Goal: Navigation & Orientation: Find specific page/section

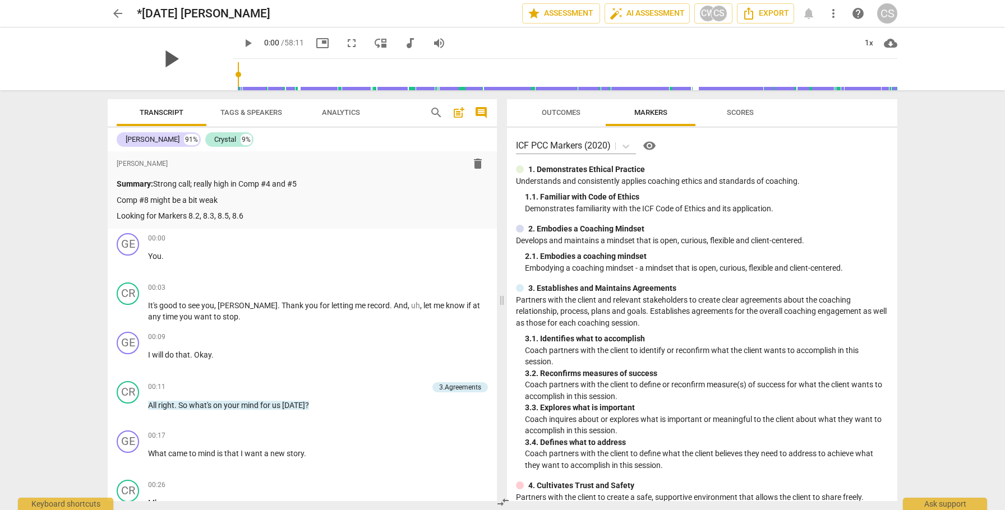
scroll to position [1853, 0]
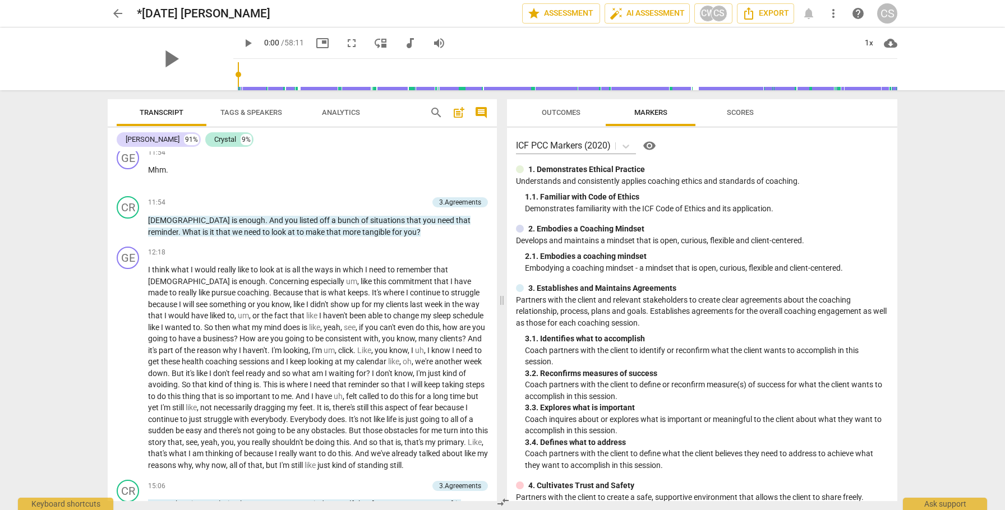
click at [114, 12] on span "arrow_back" at bounding box center [117, 13] width 13 height 13
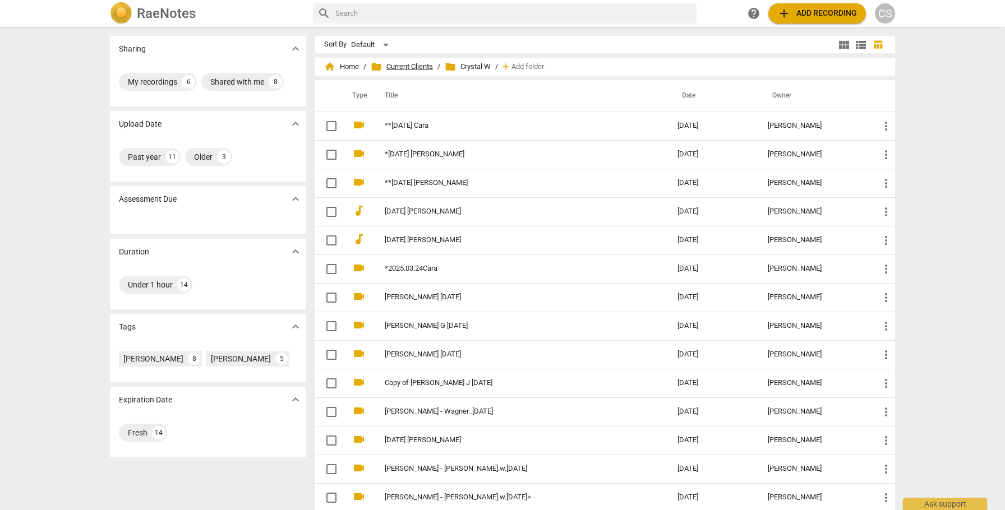
click at [414, 67] on span "folder Current Clients" at bounding box center [402, 66] width 62 height 11
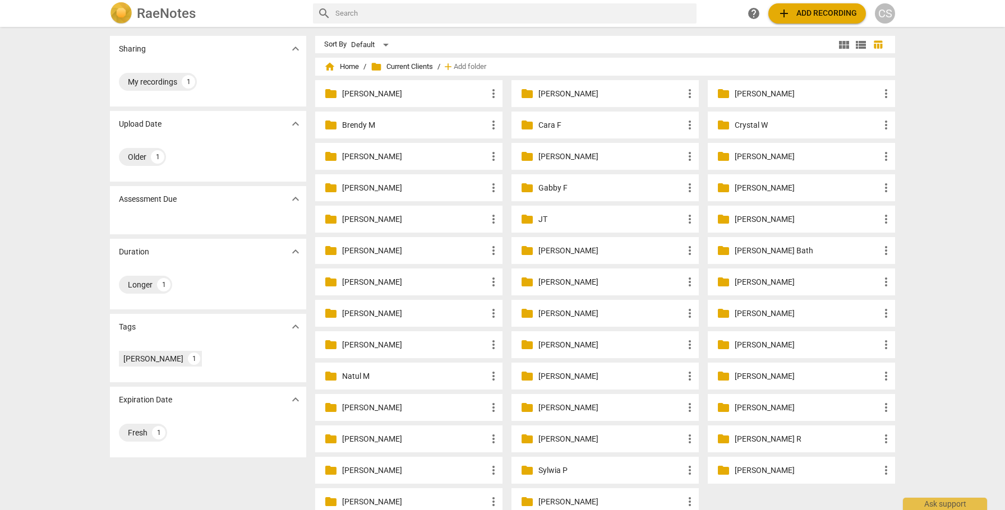
click at [380, 406] on p "[PERSON_NAME]" at bounding box center [414, 408] width 145 height 12
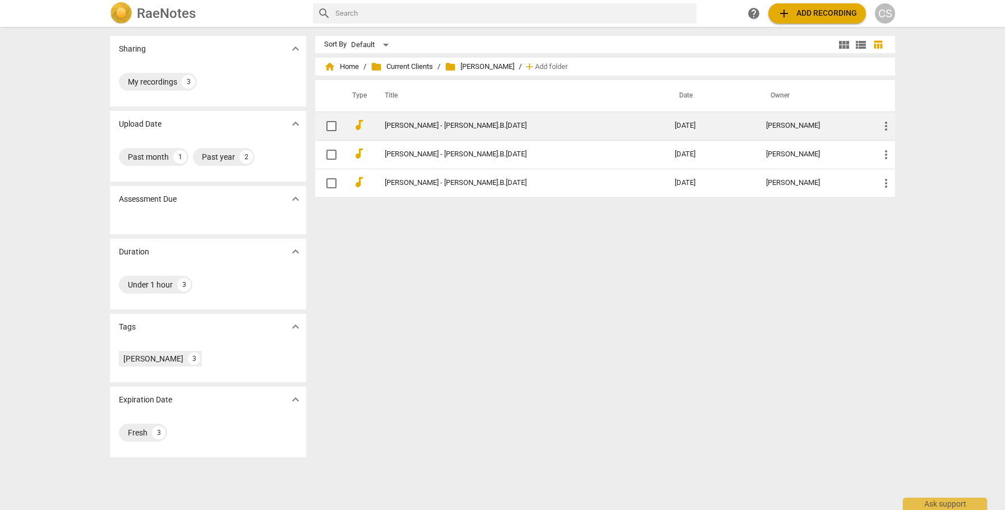
click at [441, 123] on link "[PERSON_NAME] - [PERSON_NAME].B.[DATE]" at bounding box center [510, 126] width 250 height 8
